Goal: Task Accomplishment & Management: Manage account settings

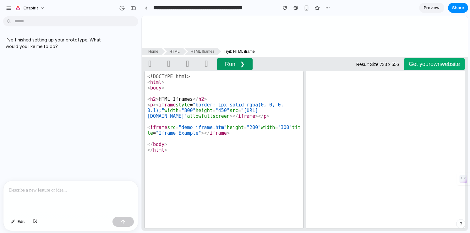
click at [233, 66] on button "Run ❯" at bounding box center [234, 64] width 35 height 12
click at [232, 64] on button "Run ❯" at bounding box center [234, 64] width 35 height 12
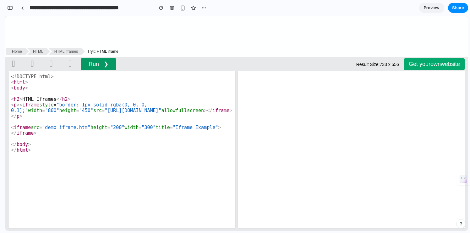
click at [96, 67] on button "Run ❯" at bounding box center [98, 64] width 35 height 12
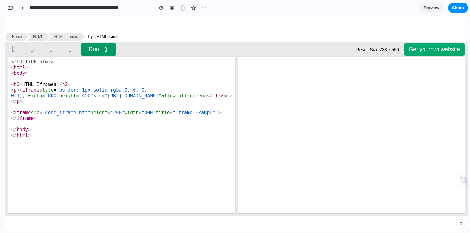
click at [97, 49] on button "Run ❯" at bounding box center [98, 49] width 35 height 12
click at [81, 43] on button "Run ❯" at bounding box center [98, 49] width 35 height 12
click at [428, 8] on span "Preview" at bounding box center [432, 8] width 16 height 6
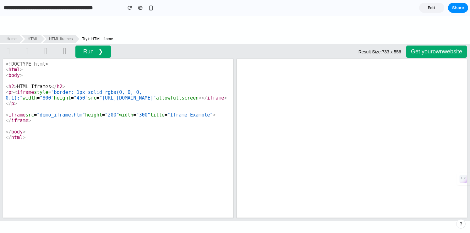
click at [22, 118] on span "iframe" at bounding box center [16, 115] width 17 height 6
click at [156, 101] on span ""[URL][DOMAIN_NAME]"" at bounding box center [127, 98] width 57 height 6
click at [17, 91] on span "iframe" at bounding box center [25, 93] width 17 height 6
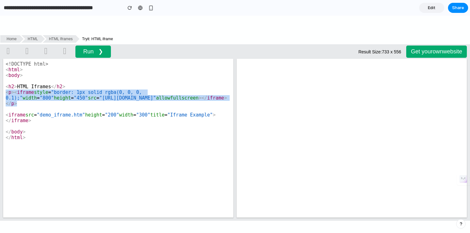
drag, startPoint x: 5, startPoint y: 92, endPoint x: 123, endPoint y: 107, distance: 119.1
click at [123, 106] on pre "< p >< iframe style = "border: 1px solid rgba(0, 0, 0, 0.1);" width = "800" hei…" at bounding box center [118, 98] width 228 height 17
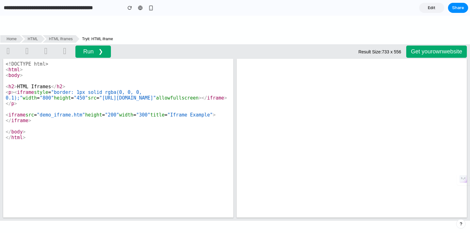
click at [134, 112] on pre "​" at bounding box center [118, 109] width 228 height 6
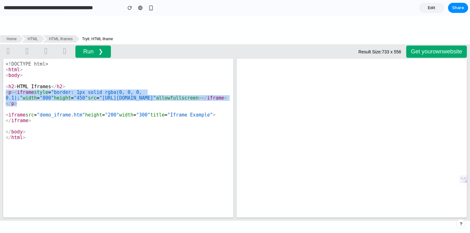
drag, startPoint x: 119, startPoint y: 108, endPoint x: 2, endPoint y: 89, distance: 118.7
click at [2, 89] on div "<!DOCTYPE html> < html > < body > ​ < h2 > HTML Iframes </ h2 > < p >< iframe s…" at bounding box center [117, 139] width 235 height 162
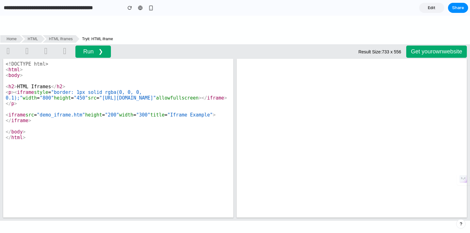
click at [17, 80] on pre "​" at bounding box center [118, 81] width 228 height 6
click at [69, 48] on link at bounding box center [65, 51] width 16 height 15
click at [64, 51] on link at bounding box center [65, 51] width 16 height 15
click at [128, 9] on div "button" at bounding box center [130, 8] width 4 height 4
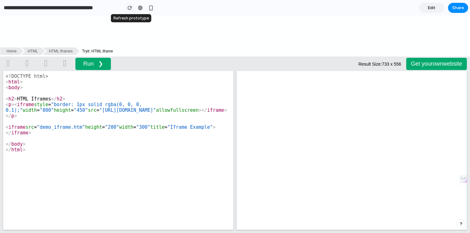
scroll to position [0, 0]
click at [123, 119] on pre "< p >< iframe style = "border: 1px solid rgba(0, 0, 0, 0.1);" width = "800" hei…" at bounding box center [118, 110] width 228 height 17
click at [90, 64] on button "Run ❯" at bounding box center [92, 64] width 35 height 12
click at [151, 9] on div "button" at bounding box center [150, 7] width 5 height 5
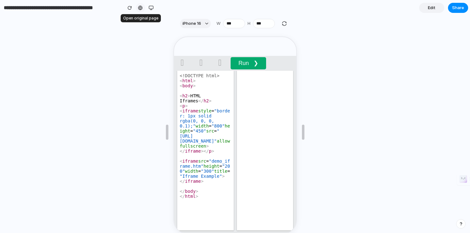
click at [136, 8] on link at bounding box center [140, 7] width 9 height 9
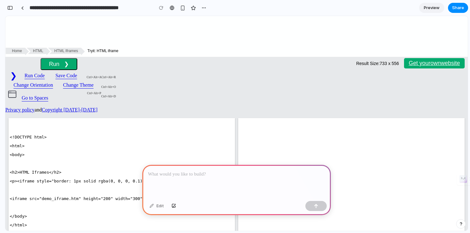
click at [165, 196] on pre "< iframe src = "demo_iframe.htm" height = "200" width = "300" title = "Iframe E…" at bounding box center [122, 198] width 224 height 5
click at [166, 169] on div at bounding box center [236, 182] width 188 height 34
click at [171, 182] on div at bounding box center [236, 182] width 188 height 34
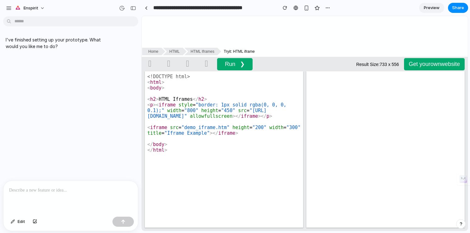
click at [29, 192] on p at bounding box center [70, 191] width 123 height 8
drag, startPoint x: 66, startPoint y: 190, endPoint x: 0, endPoint y: 188, distance: 65.7
click at [0, 188] on div "**********" at bounding box center [69, 206] width 138 height 51
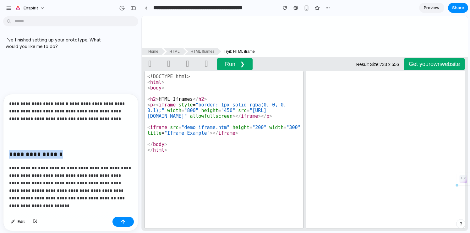
drag, startPoint x: 10, startPoint y: 154, endPoint x: 70, endPoint y: 158, distance: 60.8
click at [70, 158] on h3 "**********" at bounding box center [70, 155] width 123 height 10
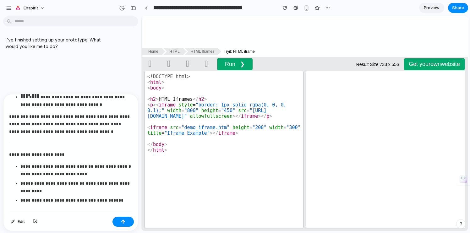
scroll to position [340, 0]
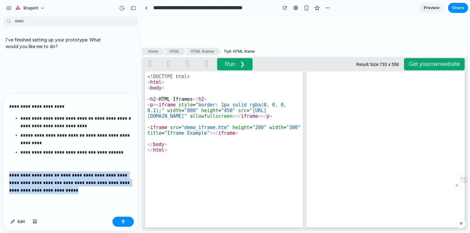
drag, startPoint x: 79, startPoint y: 195, endPoint x: 3, endPoint y: 177, distance: 77.7
click at [3, 177] on div "**********" at bounding box center [70, 162] width 135 height 137
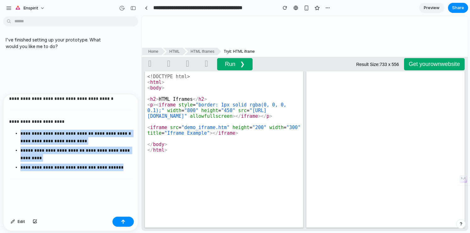
scroll to position [313, 0]
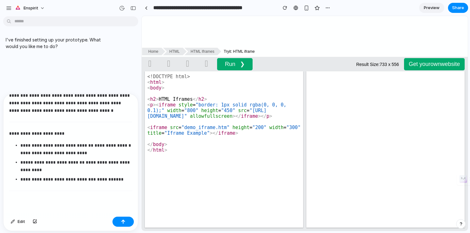
click at [59, 134] on p "**********" at bounding box center [70, 134] width 123 height 8
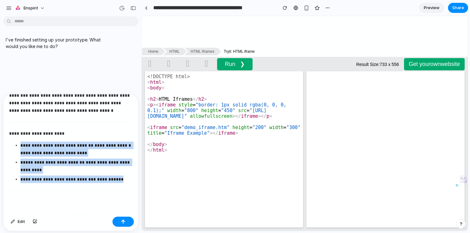
drag, startPoint x: 124, startPoint y: 183, endPoint x: 18, endPoint y: 143, distance: 113.9
click at [18, 143] on div "**********" at bounding box center [70, 154] width 134 height 120
drag, startPoint x: 10, startPoint y: 134, endPoint x: 124, endPoint y: 185, distance: 124.9
click at [124, 185] on div "**********" at bounding box center [70, 154] width 134 height 120
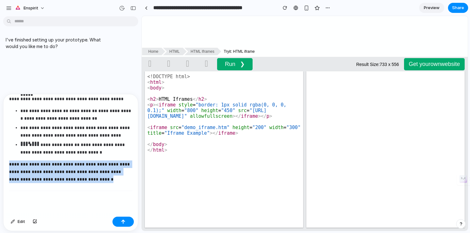
scroll to position [245, 0]
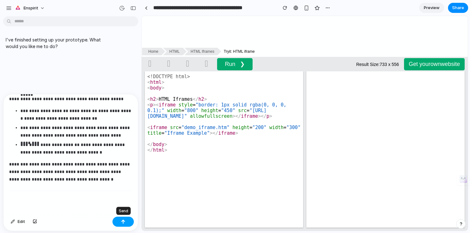
click at [125, 222] on button "button" at bounding box center [122, 222] width 21 height 10
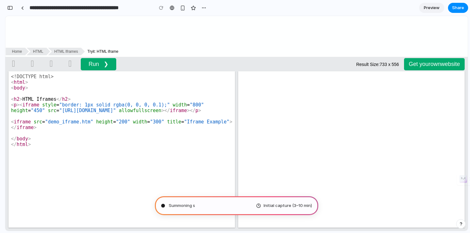
scroll to position [528, 0]
type input "**********"
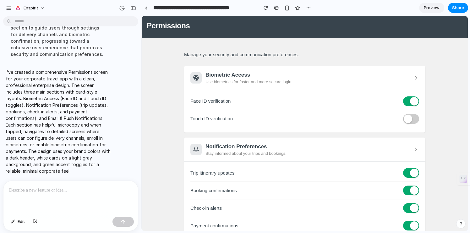
scroll to position [0, 0]
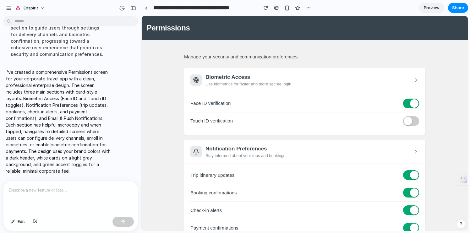
click at [414, 102] on div at bounding box center [414, 103] width 8 height 8
click at [409, 104] on div at bounding box center [408, 103] width 8 height 8
click at [408, 122] on div at bounding box center [408, 121] width 8 height 8
click at [413, 122] on div at bounding box center [414, 121] width 8 height 8
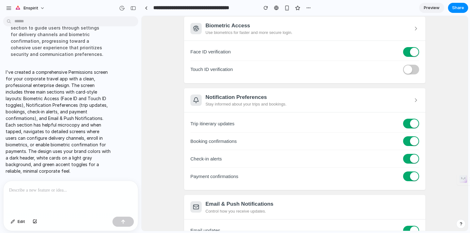
scroll to position [62, 0]
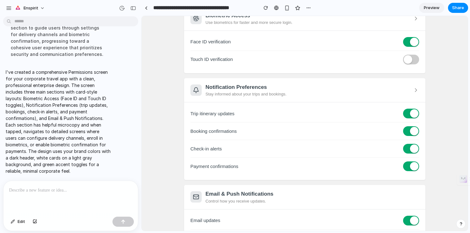
click at [412, 112] on div at bounding box center [414, 113] width 8 height 8
click at [412, 115] on div at bounding box center [411, 114] width 16 height 10
click at [413, 132] on div at bounding box center [414, 131] width 8 height 8
click at [413, 132] on div at bounding box center [411, 131] width 16 height 10
click at [413, 147] on div at bounding box center [414, 148] width 8 height 8
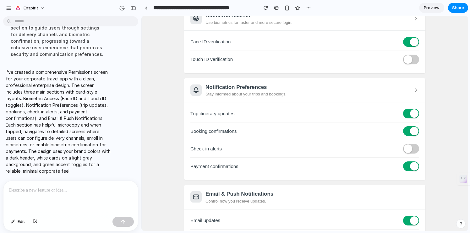
click at [408, 150] on div at bounding box center [408, 148] width 8 height 8
click at [416, 92] on icon at bounding box center [416, 90] width 6 height 6
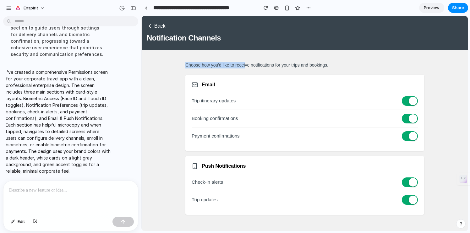
drag, startPoint x: 187, startPoint y: 65, endPoint x: 254, endPoint y: 64, distance: 66.6
click at [254, 64] on p "Choose how you'd like to receive notifications for your trips and bookings." at bounding box center [304, 65] width 239 height 7
click at [149, 25] on icon at bounding box center [150, 26] width 6 height 6
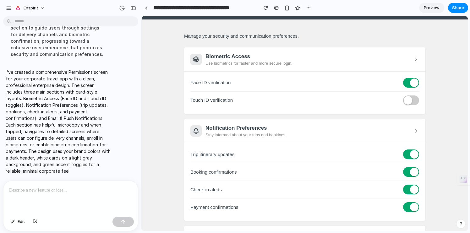
scroll to position [36, 0]
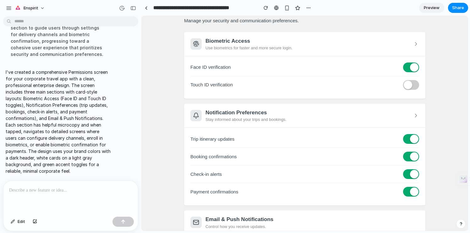
click at [415, 116] on icon at bounding box center [416, 115] width 6 height 6
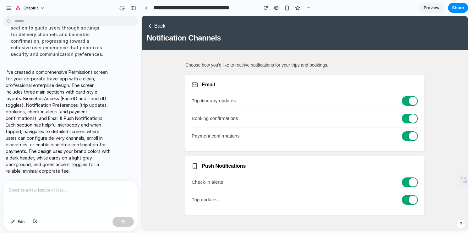
click at [149, 28] on icon at bounding box center [150, 26] width 6 height 6
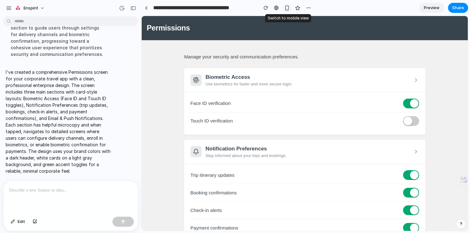
click at [287, 10] on div "button" at bounding box center [286, 7] width 5 height 5
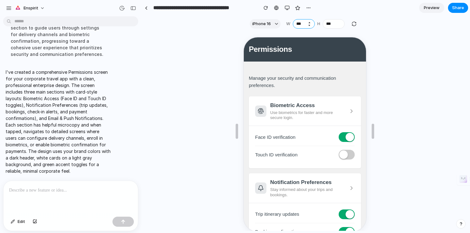
click at [303, 24] on input "***" at bounding box center [304, 23] width 22 height 9
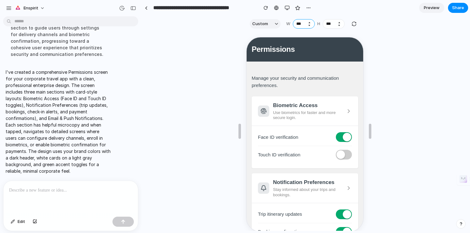
type input "***"
click at [330, 24] on input "***" at bounding box center [334, 23] width 22 height 9
type input "***"
click at [345, 137] on div at bounding box center [346, 136] width 8 height 8
click at [341, 137] on div at bounding box center [339, 136] width 8 height 8
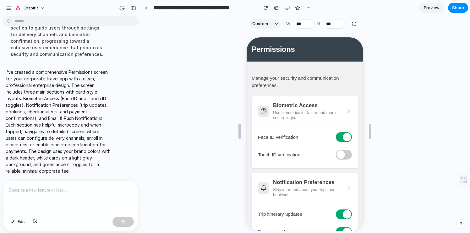
click at [343, 154] on div at bounding box center [339, 154] width 8 height 8
click at [343, 154] on div at bounding box center [346, 154] width 8 height 8
click at [425, 9] on span "Preview" at bounding box center [432, 8] width 16 height 6
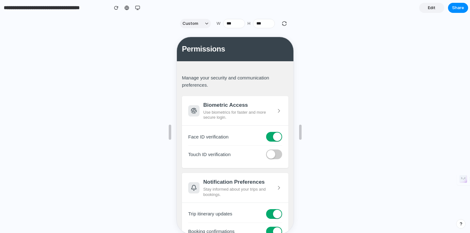
scroll to position [11, 0]
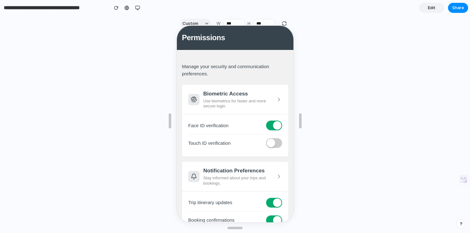
click at [266, 129] on div "Face ID verification" at bounding box center [234, 125] width 94 height 18
click at [273, 127] on div at bounding box center [276, 125] width 8 height 8
click at [273, 127] on div at bounding box center [270, 125] width 8 height 8
click at [277, 99] on icon at bounding box center [278, 99] width 6 height 6
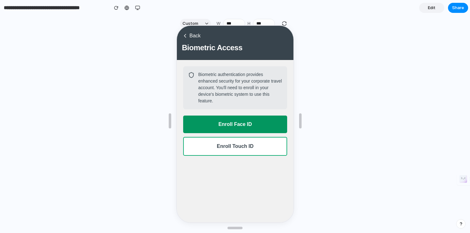
click at [216, 124] on button "Enroll Face ID" at bounding box center [234, 124] width 104 height 18
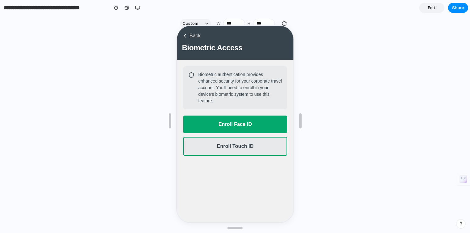
click at [243, 151] on button "Enroll Touch ID" at bounding box center [234, 145] width 104 height 19
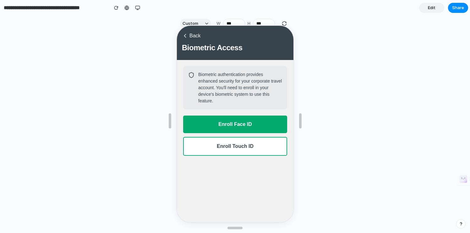
click at [183, 35] on icon at bounding box center [184, 35] width 2 height 3
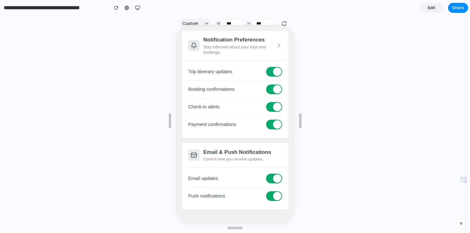
scroll to position [0, 0]
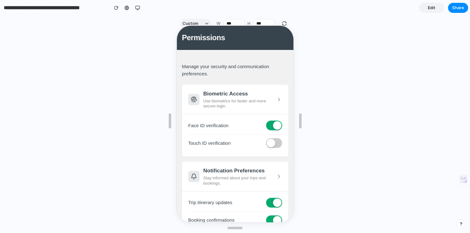
click at [276, 125] on div at bounding box center [276, 125] width 8 height 8
click at [276, 125] on div at bounding box center [273, 125] width 16 height 10
click at [272, 141] on div at bounding box center [270, 142] width 8 height 8
click at [272, 141] on div at bounding box center [276, 142] width 8 height 8
click at [274, 126] on div at bounding box center [276, 125] width 8 height 8
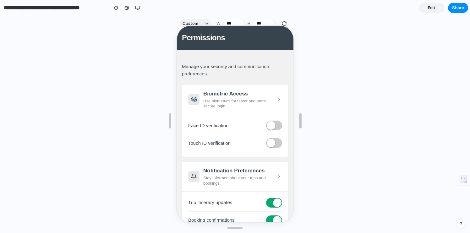
click at [274, 126] on div at bounding box center [270, 125] width 8 height 8
click at [277, 100] on icon at bounding box center [278, 98] width 2 height 3
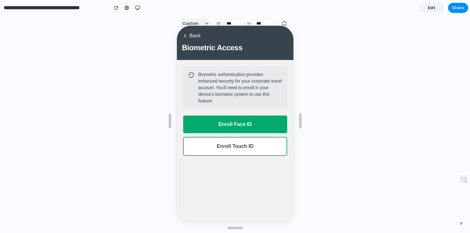
click at [183, 34] on icon at bounding box center [184, 35] width 6 height 6
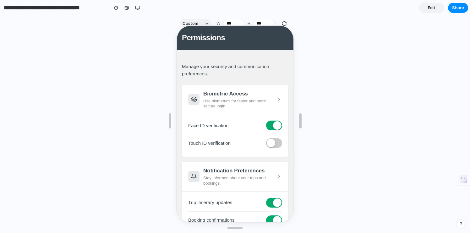
click at [136, 108] on div at bounding box center [235, 121] width 470 height 202
click at [139, 6] on div "button" at bounding box center [137, 7] width 5 height 5
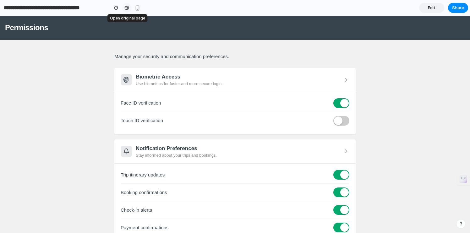
click at [127, 7] on div at bounding box center [126, 7] width 5 height 5
click at [428, 7] on span "Edit" at bounding box center [432, 8] width 8 height 6
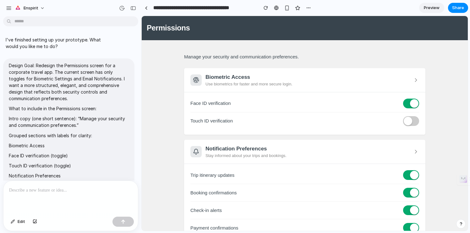
scroll to position [330, 0]
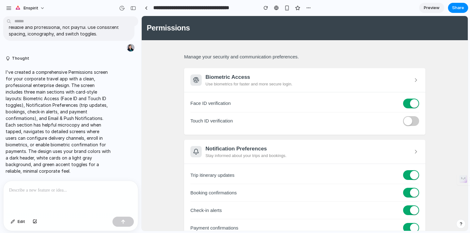
click at [33, 198] on div at bounding box center [70, 197] width 134 height 33
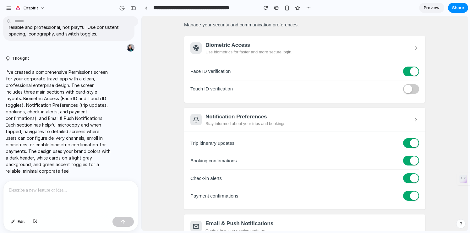
scroll to position [65, 0]
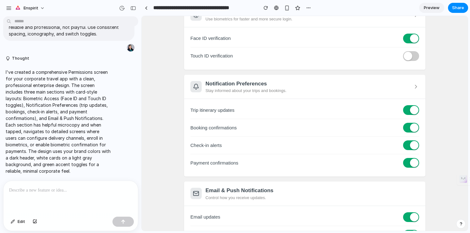
click at [410, 84] on div "Notification Preferences Stay informed about your trips and bookings." at bounding box center [304, 87] width 241 height 24
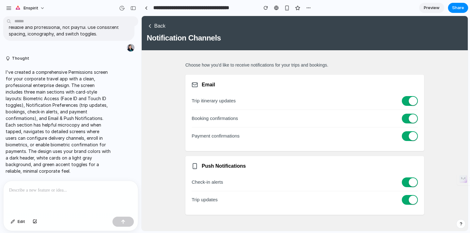
click at [150, 24] on icon at bounding box center [150, 26] width 6 height 6
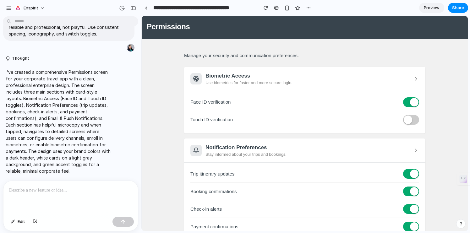
scroll to position [95, 0]
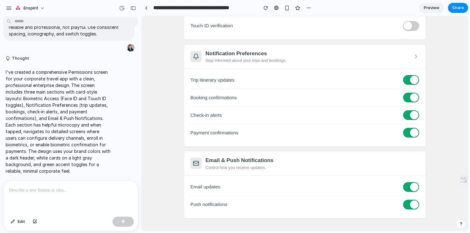
click at [40, 194] on div at bounding box center [70, 197] width 134 height 33
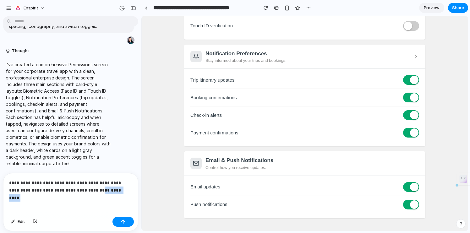
drag, startPoint x: 101, startPoint y: 190, endPoint x: 141, endPoint y: 190, distance: 40.5
click at [141, 190] on div "Enspirit I've finished setting up your prototype. What would you like me to do?…" at bounding box center [70, 116] width 141 height 233
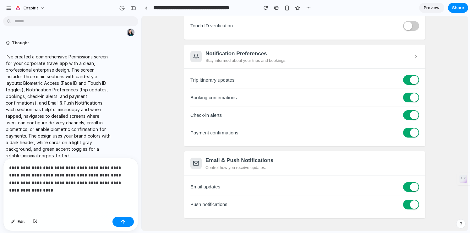
scroll to position [353, 0]
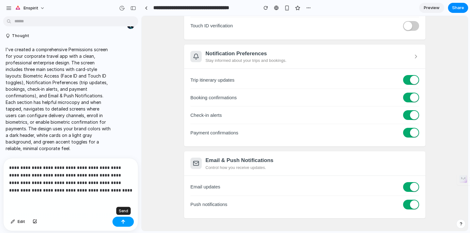
click at [125, 221] on div "button" at bounding box center [123, 222] width 4 height 4
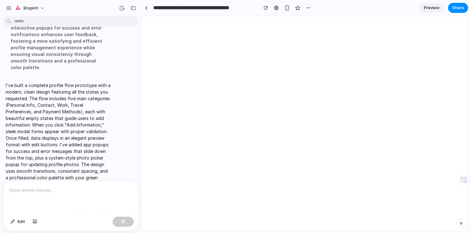
scroll to position [0, 0]
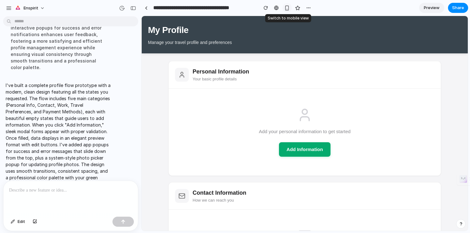
click at [285, 7] on div "button" at bounding box center [286, 7] width 5 height 5
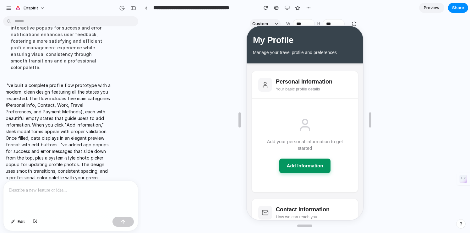
click at [298, 166] on button "Add Information" at bounding box center [304, 165] width 52 height 15
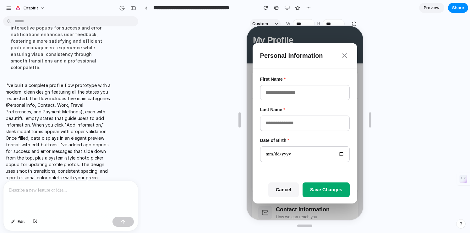
click at [344, 55] on icon at bounding box center [344, 55] width 4 height 4
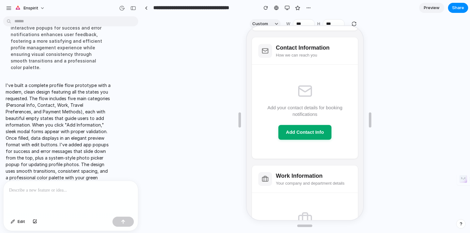
scroll to position [167, 0]
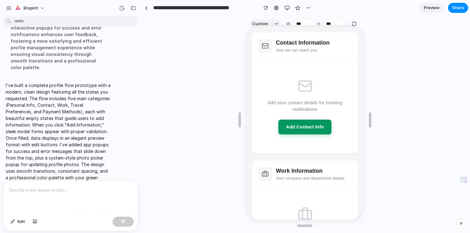
click at [314, 124] on button "Add Contact Info" at bounding box center [303, 126] width 53 height 15
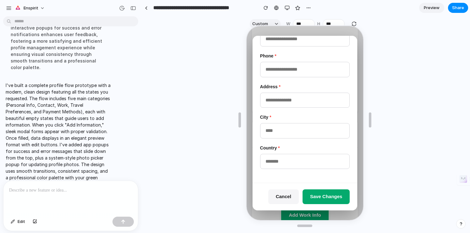
scroll to position [226, 0]
click at [285, 197] on button "Cancel" at bounding box center [282, 196] width 30 height 15
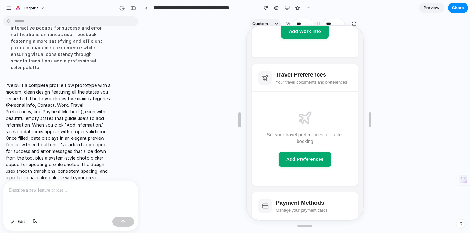
scroll to position [417, 0]
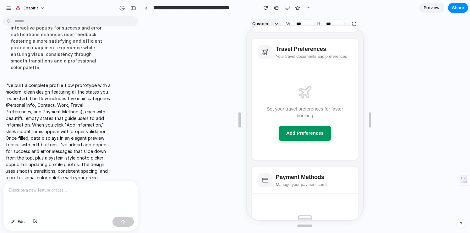
click at [297, 136] on button "Add Preferences" at bounding box center [304, 132] width 52 height 15
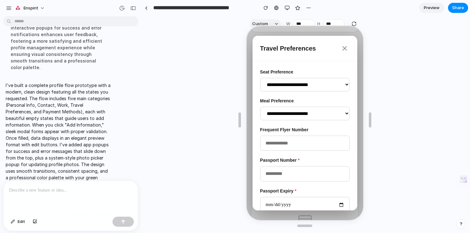
click at [308, 87] on select "**********" at bounding box center [304, 84] width 90 height 14
click at [259, 77] on select "**********" at bounding box center [304, 84] width 90 height 14
click at [308, 84] on select "**********" at bounding box center [304, 84] width 90 height 14
click at [259, 77] on select "**********" at bounding box center [304, 84] width 90 height 14
click at [294, 113] on select "**********" at bounding box center [304, 113] width 90 height 14
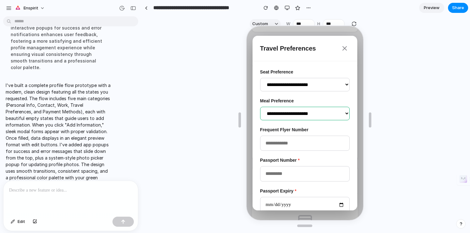
click at [259, 106] on select "**********" at bounding box center [304, 113] width 90 height 14
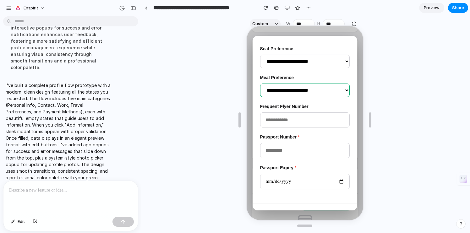
scroll to position [45, 0]
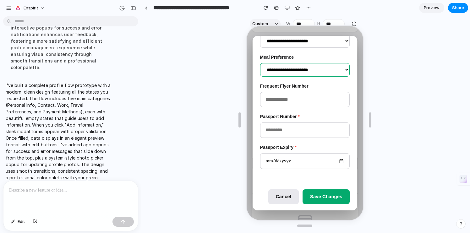
click at [284, 194] on button "Cancel" at bounding box center [282, 196] width 30 height 15
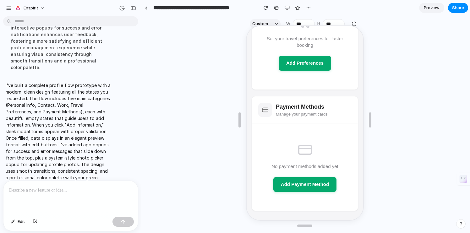
scroll to position [492, 0]
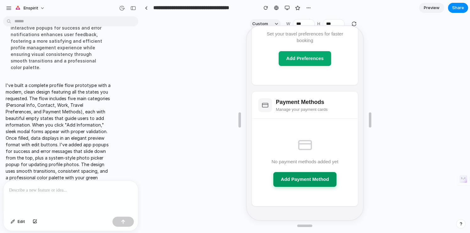
click at [295, 178] on button "Add Payment Method" at bounding box center [303, 179] width 63 height 15
select select "******"
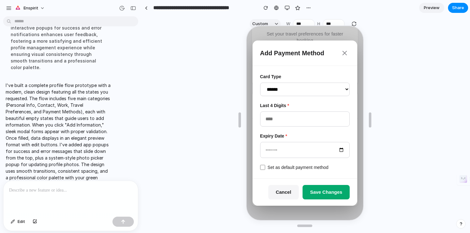
click at [314, 88] on select "****** ********* ****** *****" at bounding box center [304, 89] width 90 height 14
click at [259, 82] on select "****** ********* ****** *****" at bounding box center [304, 89] width 90 height 14
click at [343, 53] on icon at bounding box center [344, 53] width 8 height 8
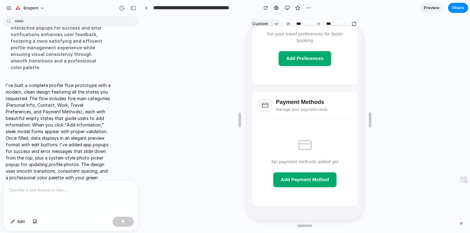
click at [385, 70] on div at bounding box center [305, 119] width 326 height 199
click at [75, 199] on div at bounding box center [70, 197] width 134 height 33
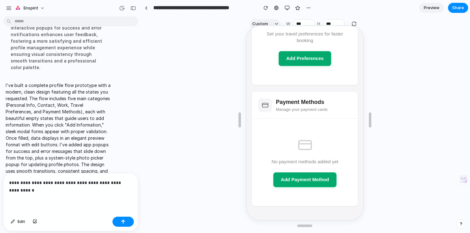
scroll to position [636, 0]
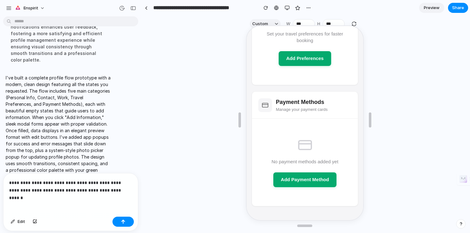
click at [104, 190] on p "**********" at bounding box center [70, 186] width 123 height 15
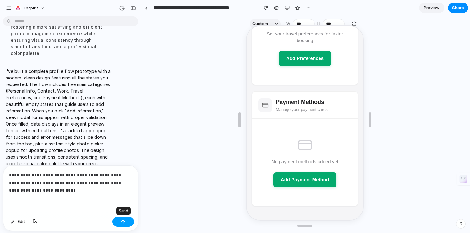
click at [123, 222] on div "button" at bounding box center [123, 222] width 4 height 4
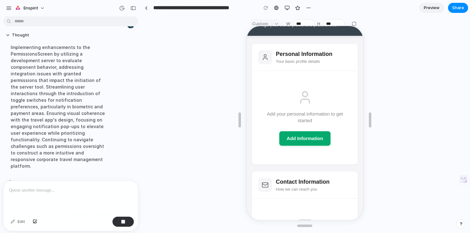
scroll to position [0, 0]
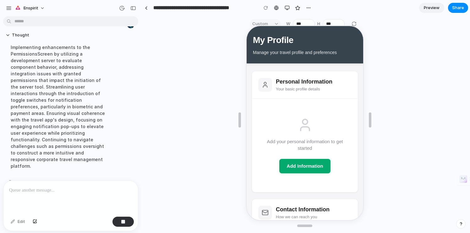
click at [205, 153] on div at bounding box center [305, 119] width 326 height 199
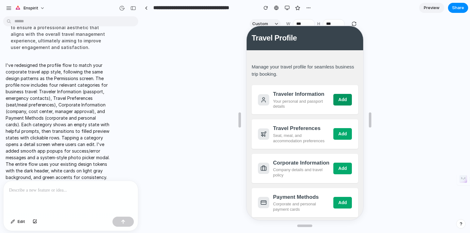
click at [345, 96] on button "Add" at bounding box center [341, 99] width 19 height 12
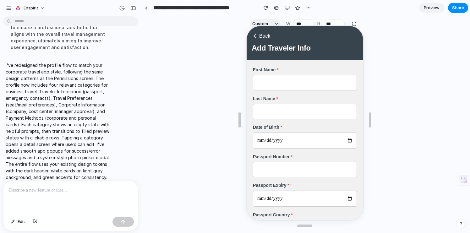
scroll to position [135, 0]
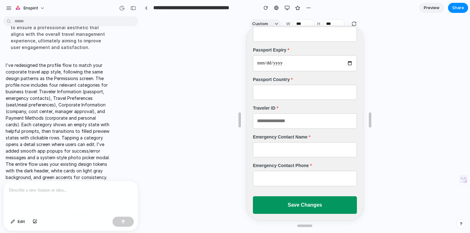
click at [301, 203] on button "Save Changes" at bounding box center [304, 205] width 104 height 18
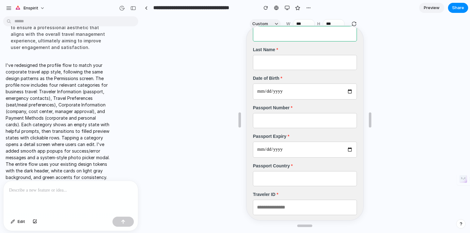
scroll to position [0, 0]
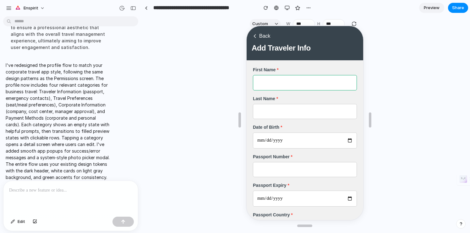
click at [281, 83] on input "text" at bounding box center [304, 81] width 104 height 15
click at [253, 36] on icon at bounding box center [254, 35] width 6 height 6
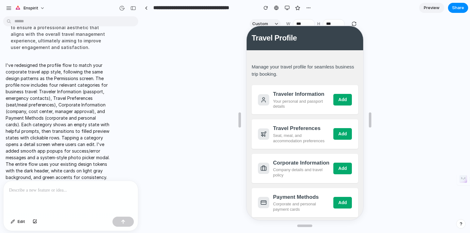
scroll to position [10, 0]
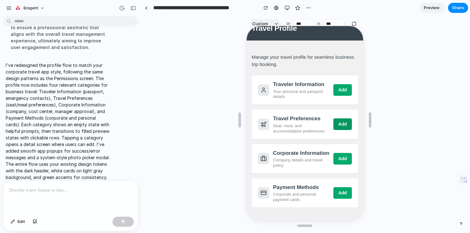
click at [339, 123] on button "Add" at bounding box center [341, 124] width 19 height 12
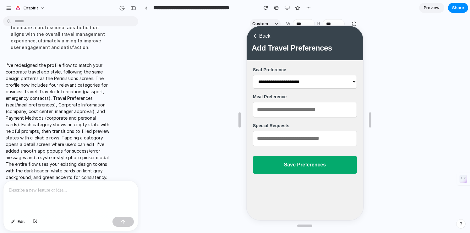
scroll to position [0, 0]
click at [253, 36] on icon at bounding box center [254, 35] width 6 height 6
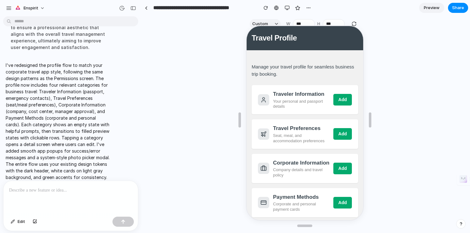
scroll to position [10, 0]
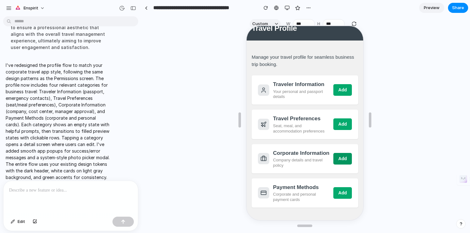
click at [336, 162] on button "Add" at bounding box center [341, 158] width 19 height 12
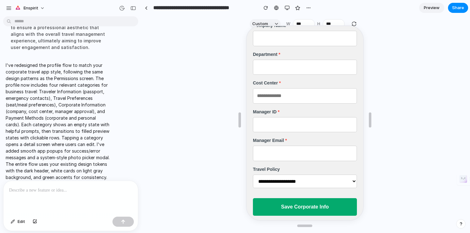
scroll to position [47, 0]
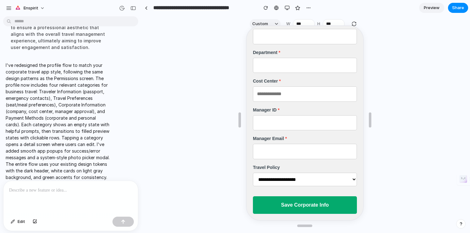
click at [270, 179] on select "**********" at bounding box center [304, 179] width 104 height 14
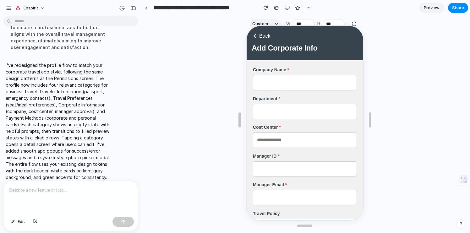
scroll to position [0, 0]
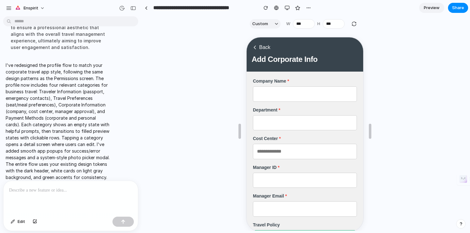
click at [254, 50] on button "Back" at bounding box center [260, 47] width 19 height 8
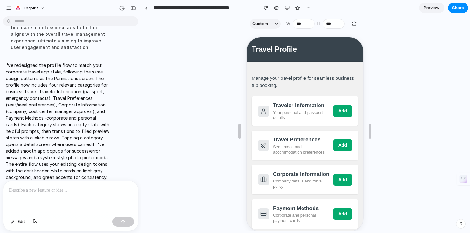
scroll to position [10, 0]
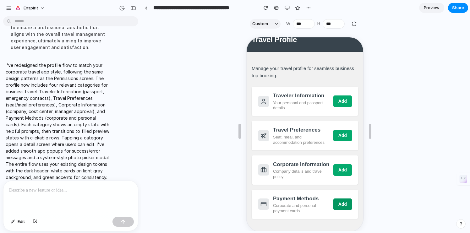
click at [343, 206] on button "Add" at bounding box center [341, 204] width 19 height 12
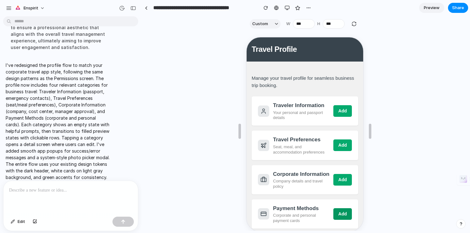
select select "**********"
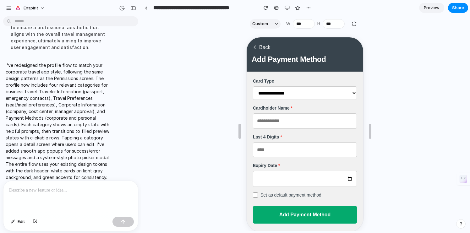
click at [253, 50] on icon at bounding box center [254, 47] width 6 height 6
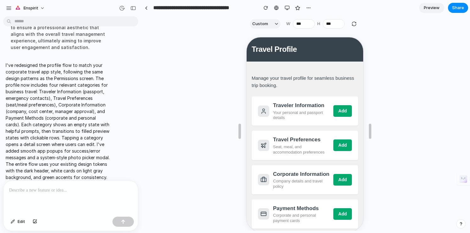
scroll to position [11, 0]
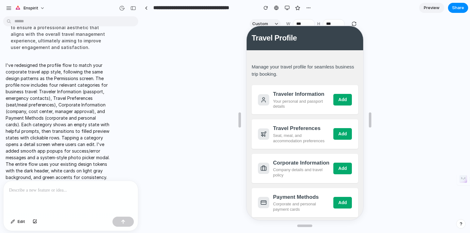
click at [188, 182] on div at bounding box center [305, 119] width 326 height 199
click at [48, 200] on div at bounding box center [70, 197] width 134 height 33
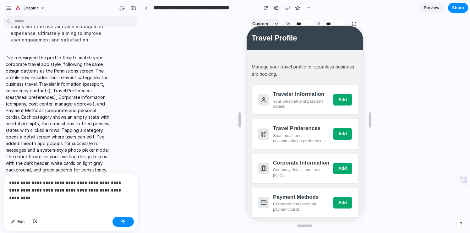
scroll to position [819, 0]
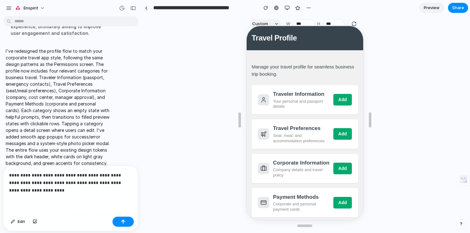
click at [123, 182] on p "**********" at bounding box center [70, 183] width 123 height 23
click at [128, 183] on p "**********" at bounding box center [70, 183] width 123 height 23
click at [77, 191] on p "**********" at bounding box center [70, 183] width 123 height 23
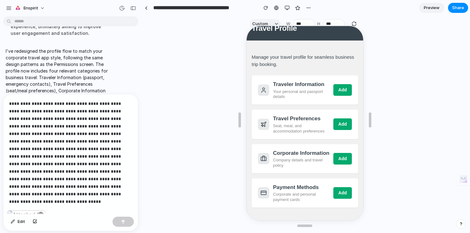
scroll to position [37, 0]
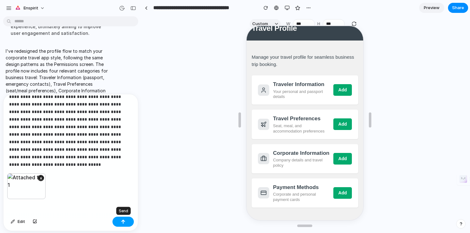
click at [122, 221] on div "button" at bounding box center [123, 222] width 4 height 4
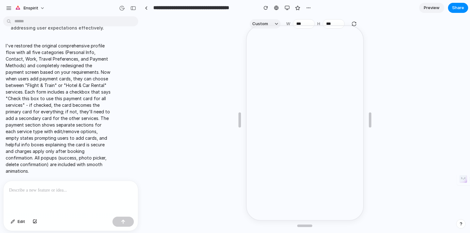
scroll to position [0, 0]
